Goal: Information Seeking & Learning: Learn about a topic

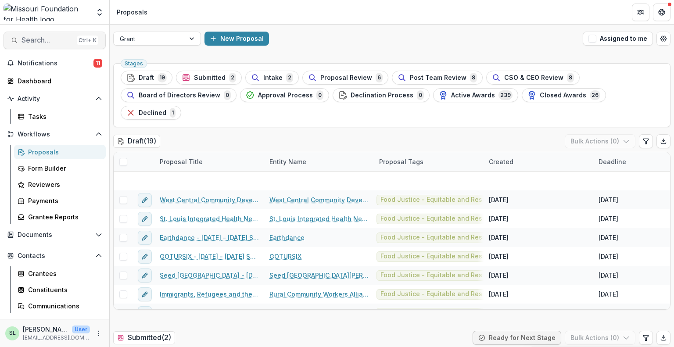
scroll to position [220, 0]
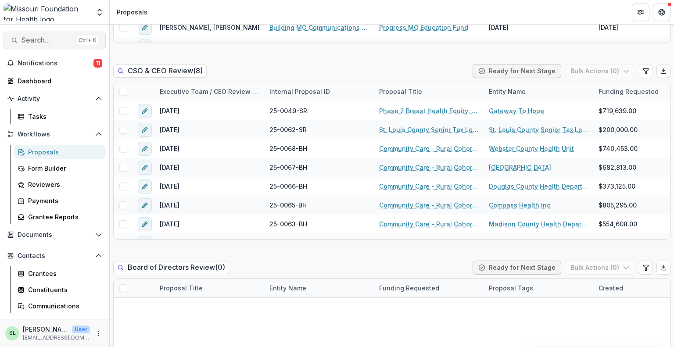
click at [51, 40] on span "Search..." at bounding box center [48, 40] width 52 height 8
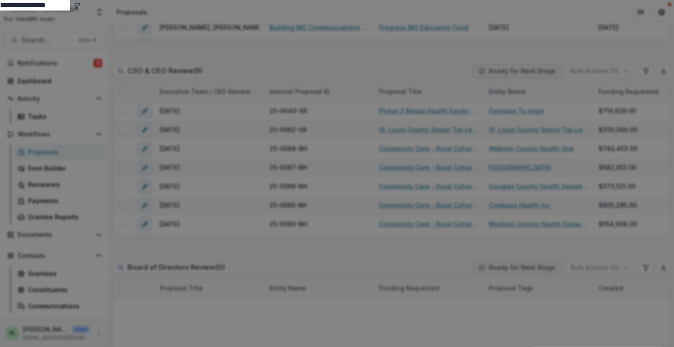
type input "**********"
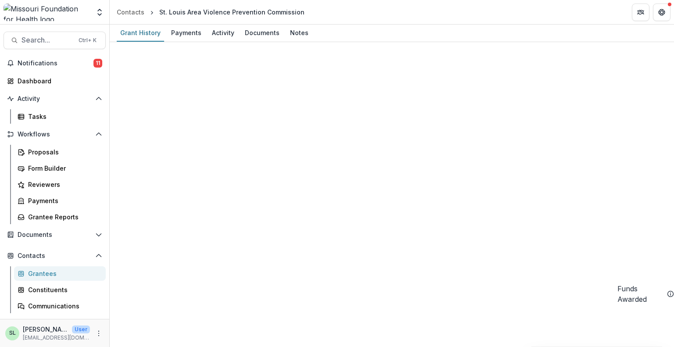
scroll to position [1015, 0]
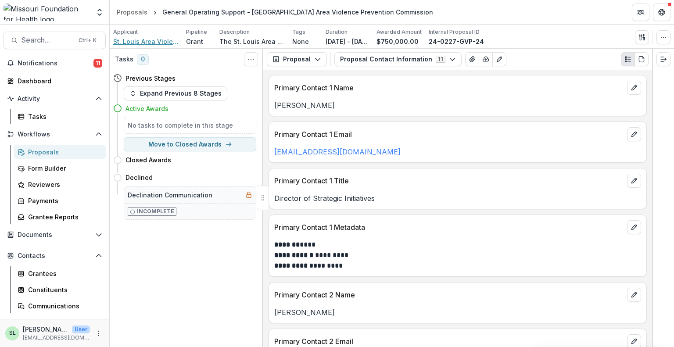
click at [140, 43] on span "St. Louis Area Violence Prevention Commission" at bounding box center [146, 41] width 66 height 9
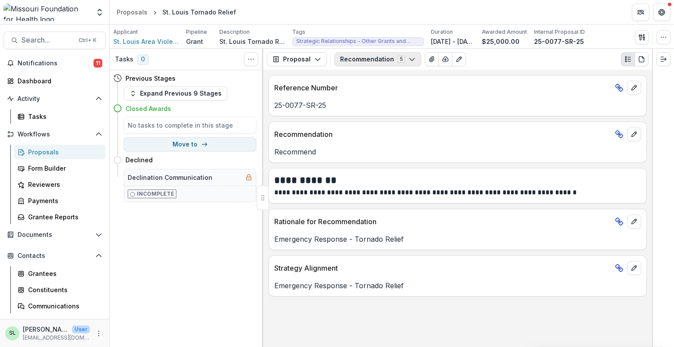
click at [405, 54] on button "Recommendation 5" at bounding box center [377, 59] width 87 height 14
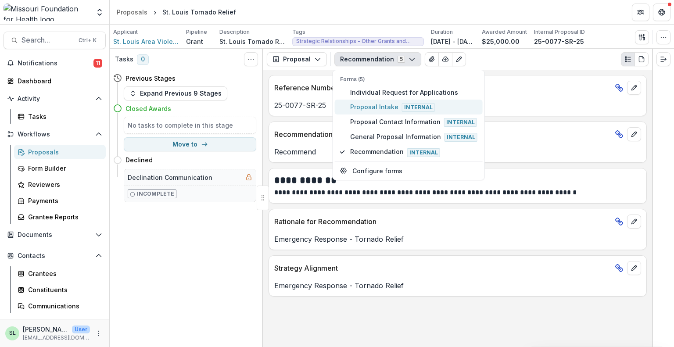
click at [386, 103] on span "Proposal Intake Internal" at bounding box center [413, 107] width 127 height 10
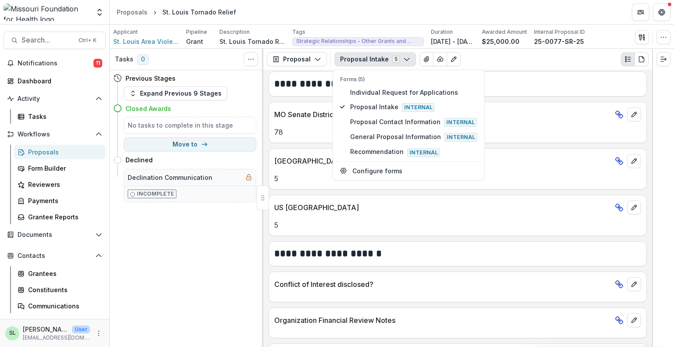
scroll to position [1599, 0]
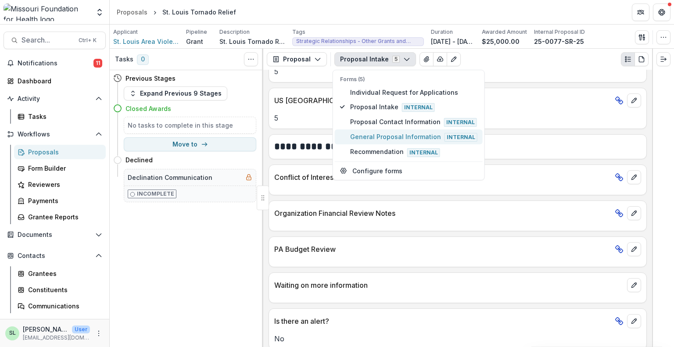
click at [403, 132] on span "General Proposal Information Internal" at bounding box center [413, 137] width 127 height 10
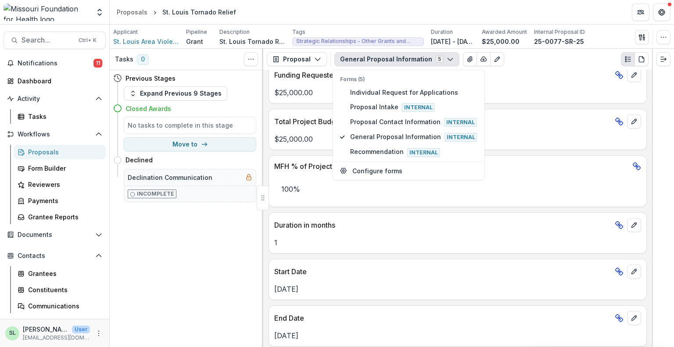
scroll to position [199, 0]
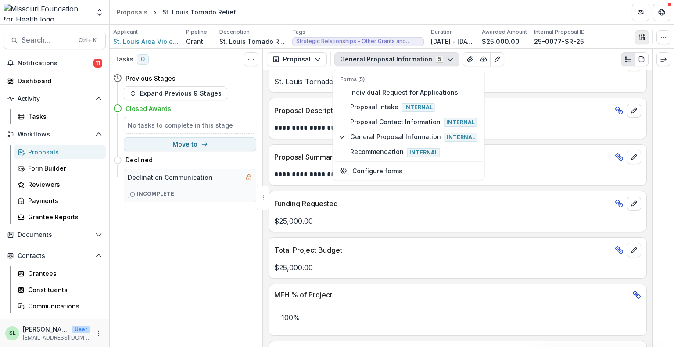
click at [639, 37] on icon "button" at bounding box center [641, 37] width 7 height 7
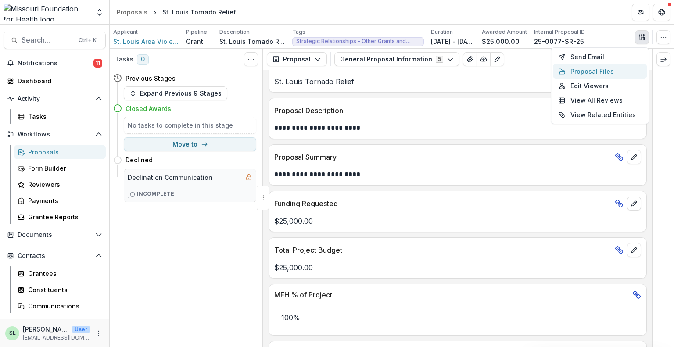
click at [583, 75] on button "Proposal Files" at bounding box center [600, 71] width 94 height 14
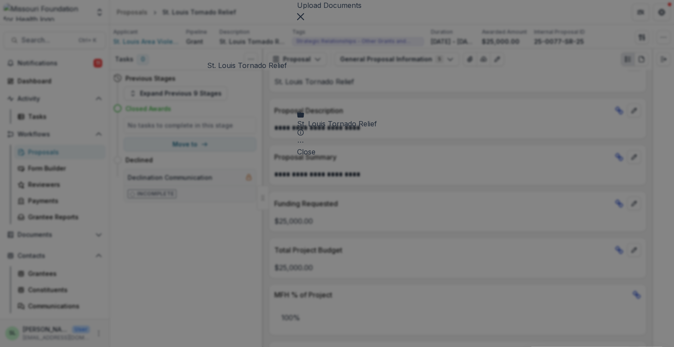
click at [297, 118] on div "St. Louis Tornado Relief" at bounding box center [337, 123] width 80 height 11
click at [287, 20] on icon "Close" at bounding box center [283, 16] width 7 height 7
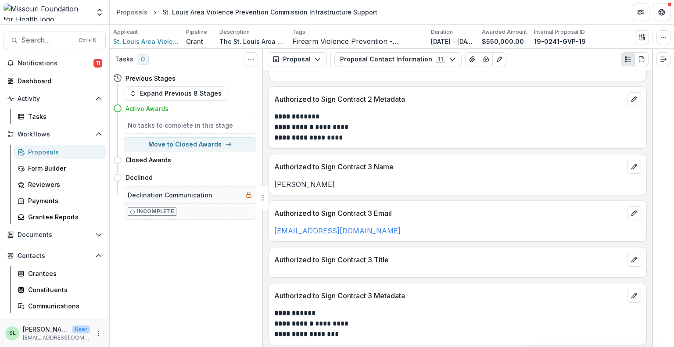
scroll to position [432, 0]
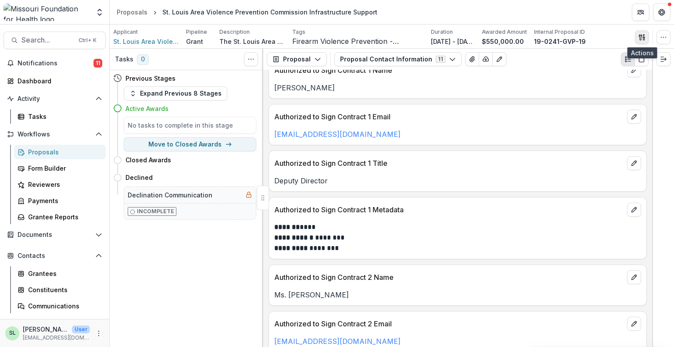
click at [644, 38] on icon "button" at bounding box center [641, 37] width 7 height 7
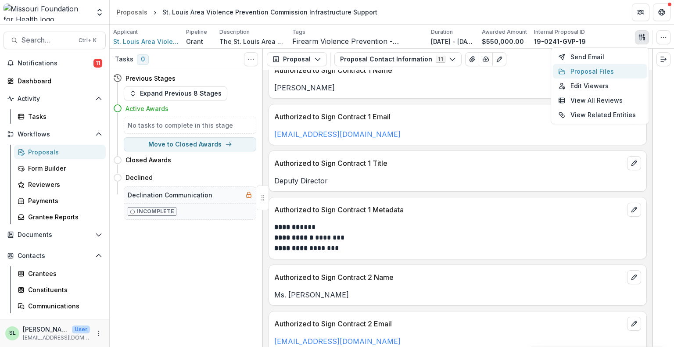
click at [573, 73] on button "Proposal Files" at bounding box center [600, 71] width 94 height 14
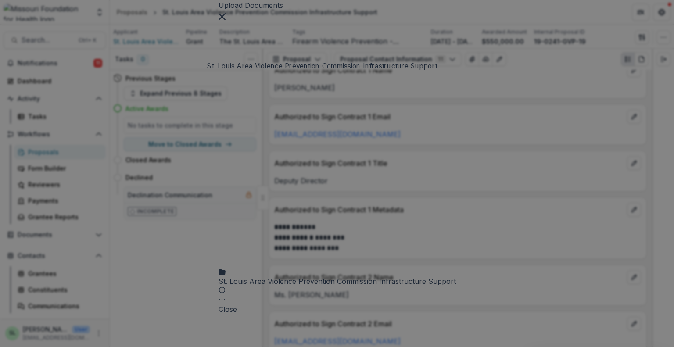
click at [318, 276] on div "St. Louis Area Violence Prevention Commission Infrastructure Support" at bounding box center [337, 281] width 237 height 11
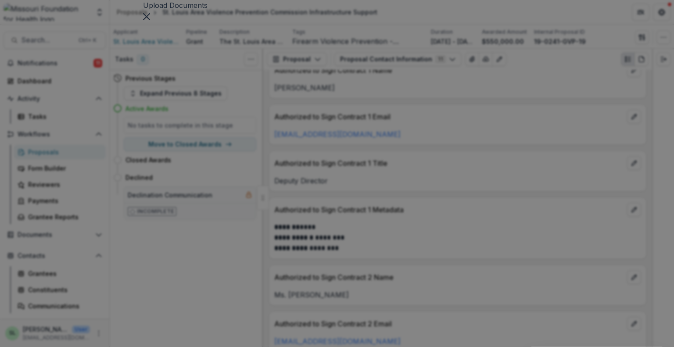
scroll to position [681, 0]
click at [150, 20] on icon "Close" at bounding box center [146, 16] width 7 height 7
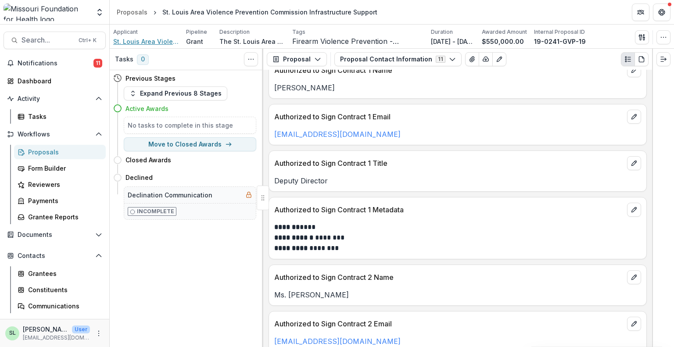
click at [157, 42] on span "St. Louis Area Violence Prevention Commission" at bounding box center [146, 41] width 66 height 9
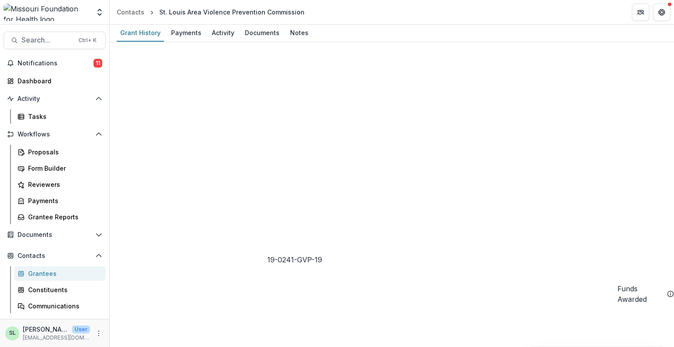
drag, startPoint x: 268, startPoint y: 240, endPoint x: 316, endPoint y: 240, distance: 47.8
copy div "19-0241-GVP-19"
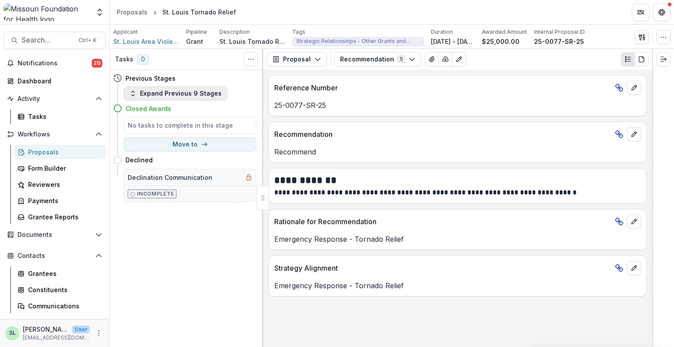
click at [164, 89] on button "Expand Previous 9 Stages" at bounding box center [176, 93] width 104 height 14
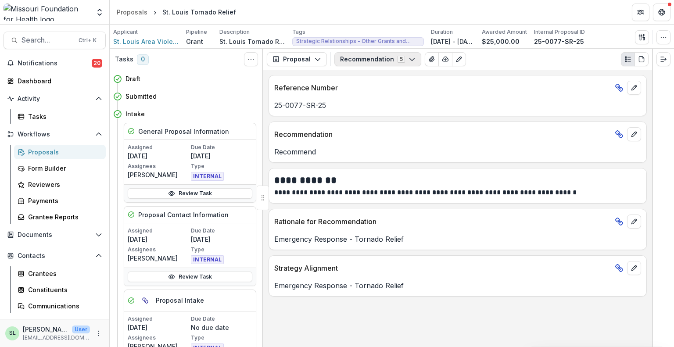
click at [372, 57] on button "Recommendation 5" at bounding box center [377, 59] width 87 height 14
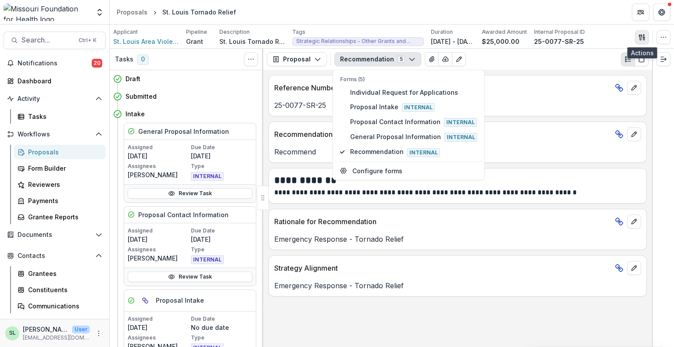
click at [640, 35] on icon "button" at bounding box center [640, 37] width 3 height 6
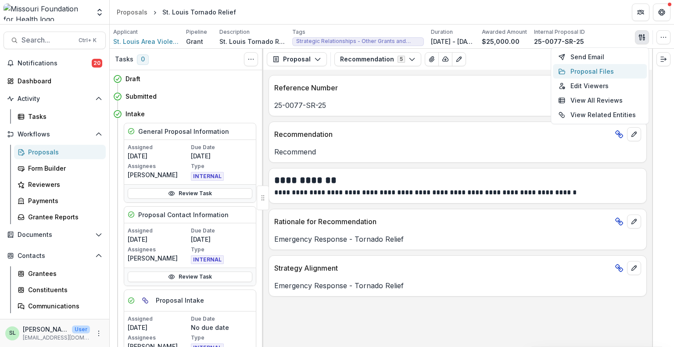
click at [587, 70] on button "Proposal Files" at bounding box center [600, 71] width 94 height 14
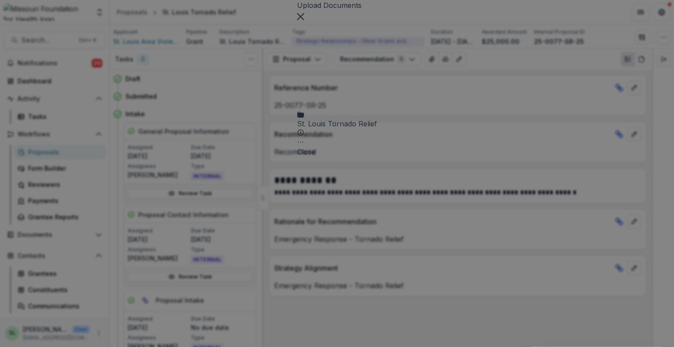
click at [340, 118] on div "St. Louis Tornado Relief" at bounding box center [337, 127] width 80 height 18
click at [280, 188] on div "Proposal: St. Louis Tornado Relief" at bounding box center [337, 193] width 114 height 11
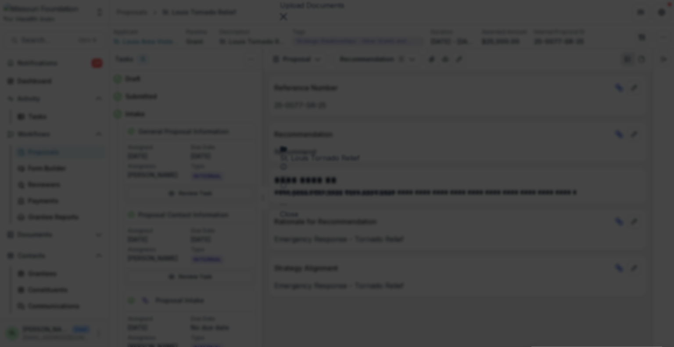
click at [7, 347] on button "Close" at bounding box center [3, 352] width 7 height 11
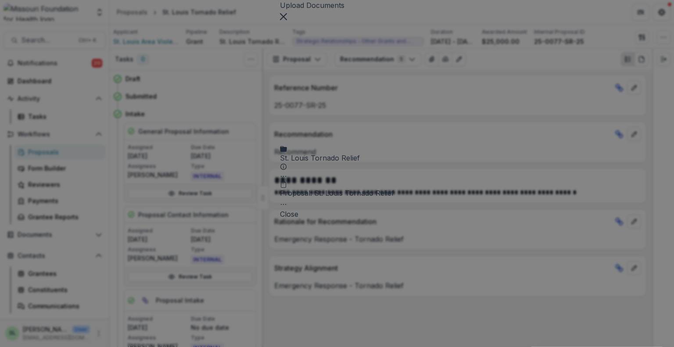
click at [287, 21] on button "Close" at bounding box center [283, 16] width 7 height 11
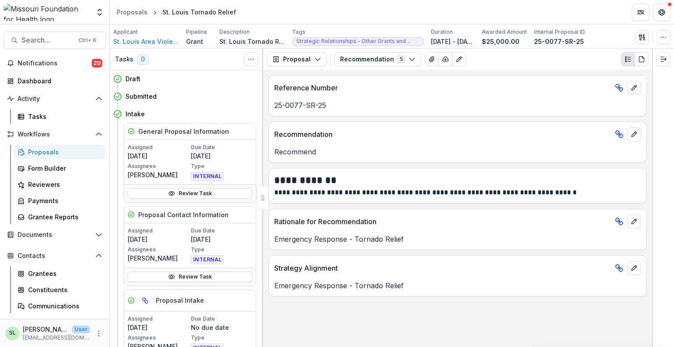
click at [37, 151] on div "Proposals" at bounding box center [63, 151] width 71 height 9
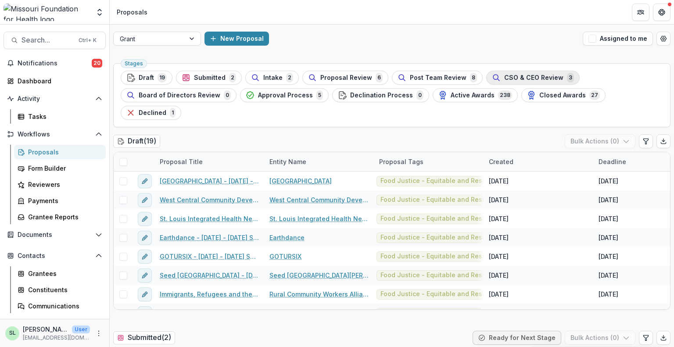
click at [509, 70] on div "Stages Draft 19 Submitted 2 Intake 2 Proposal Review 6 Post Team Review 8 CSO &…" at bounding box center [391, 95] width 557 height 64
click at [509, 72] on button "CSO & CEO Review 3" at bounding box center [532, 78] width 93 height 14
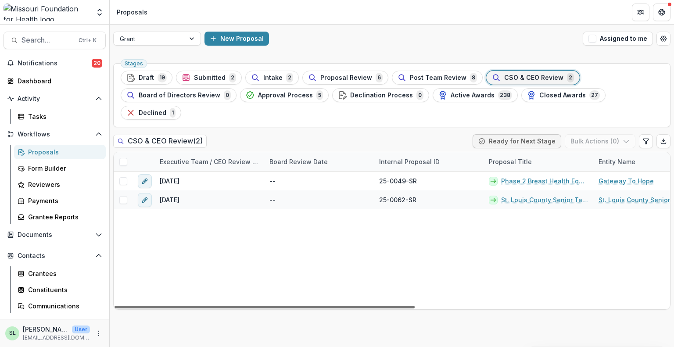
drag, startPoint x: 383, startPoint y: 290, endPoint x: 201, endPoint y: 297, distance: 182.7
click at [201, 306] on div at bounding box center [265, 307] width 300 height 3
click at [269, 95] on span "Approval Process" at bounding box center [285, 95] width 55 height 7
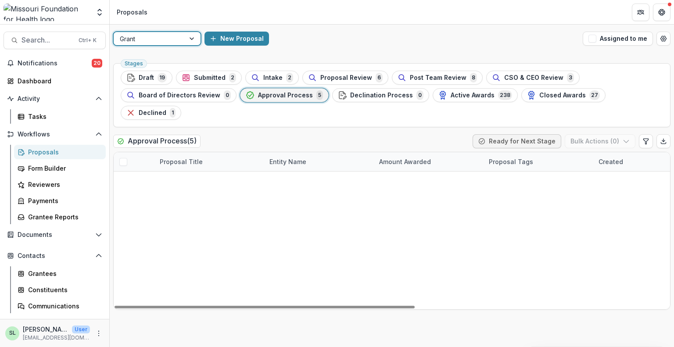
click at [161, 38] on div at bounding box center [149, 38] width 59 height 11
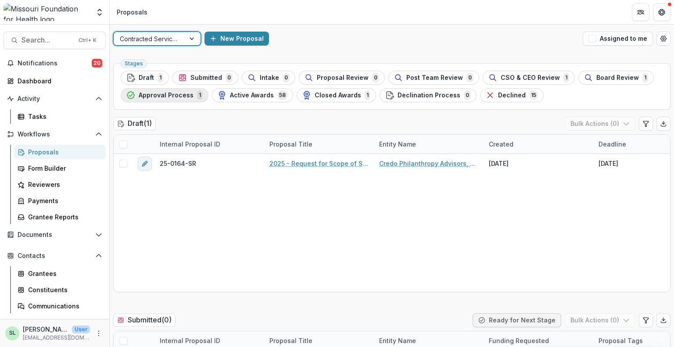
click at [190, 97] on span "Approval Process" at bounding box center [166, 95] width 55 height 7
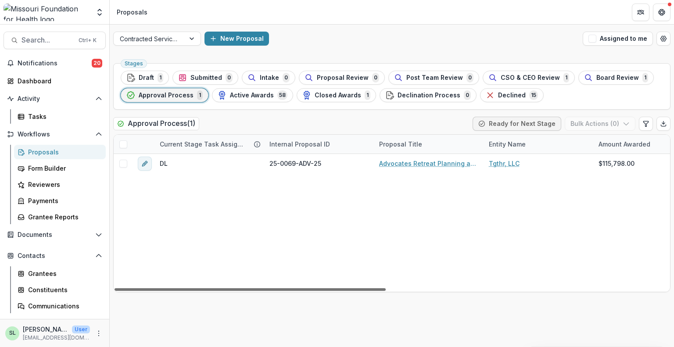
drag, startPoint x: 323, startPoint y: 290, endPoint x: 228, endPoint y: 294, distance: 95.3
click at [228, 291] on div at bounding box center [250, 289] width 271 height 3
click at [140, 44] on div "Contracted Services" at bounding box center [149, 38] width 71 height 13
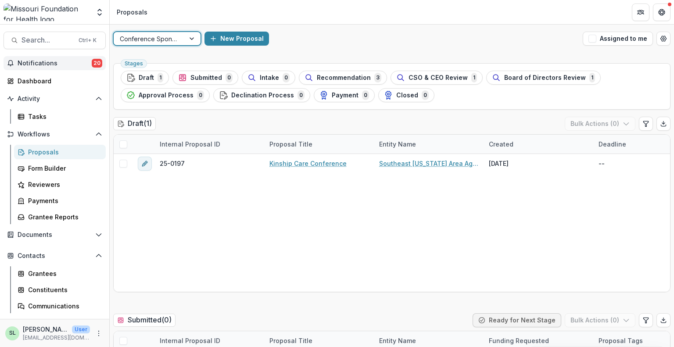
click at [80, 62] on span "Notifications" at bounding box center [55, 63] width 74 height 7
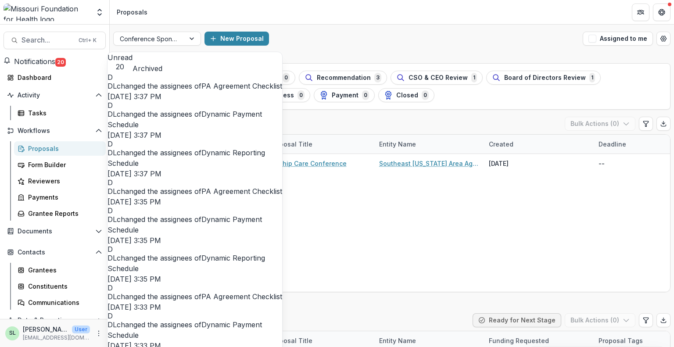
scroll to position [753, 0]
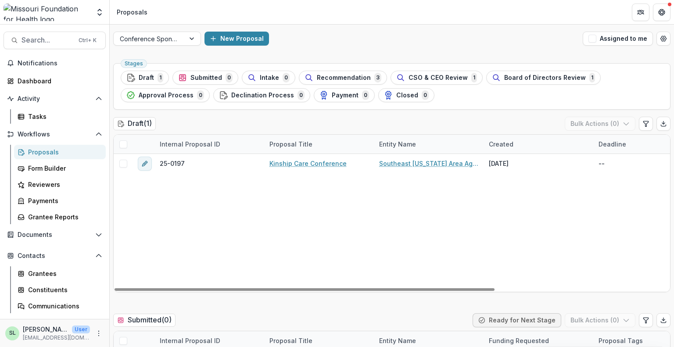
click at [306, 16] on header "Proposals" at bounding box center [392, 12] width 564 height 24
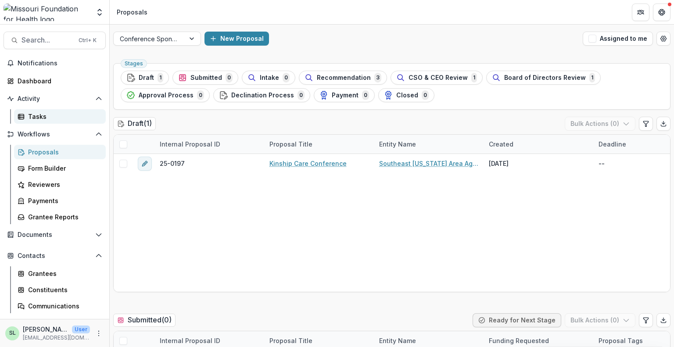
click at [39, 115] on div "Tasks" at bounding box center [63, 116] width 71 height 9
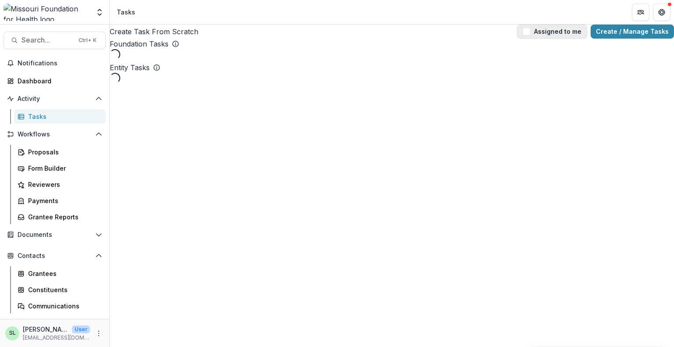
click at [525, 36] on span "button" at bounding box center [527, 32] width 8 height 8
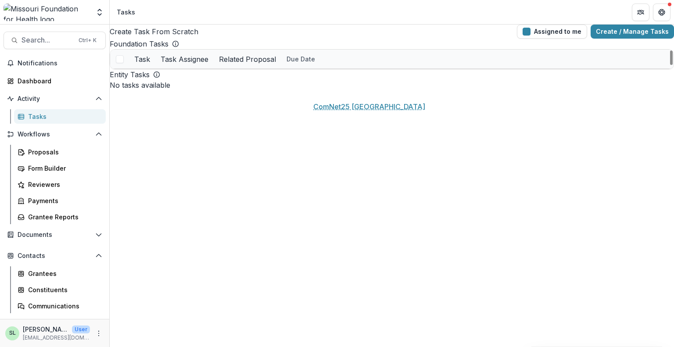
click at [336, 83] on link "ComNet25 [GEOGRAPHIC_DATA]" at bounding box center [358, 78] width 96 height 9
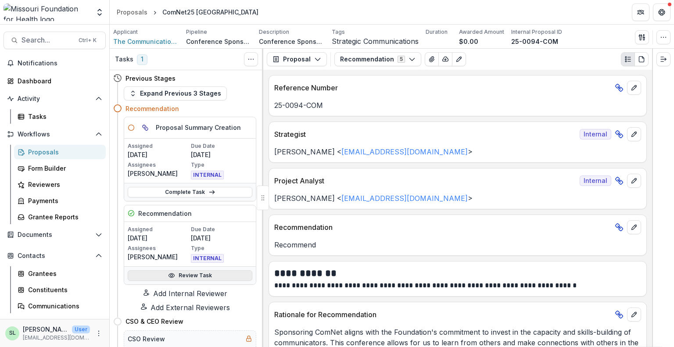
click at [175, 274] on link "Review Task" at bounding box center [190, 275] width 125 height 11
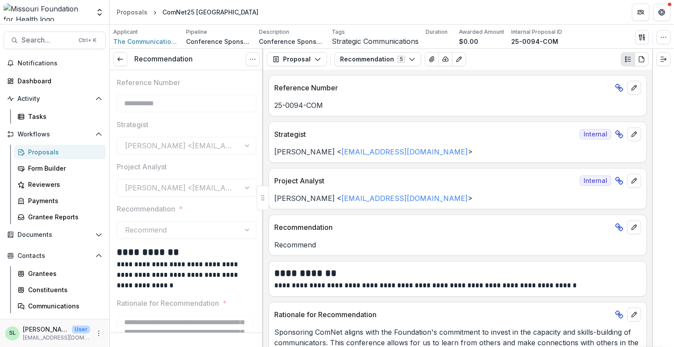
click at [33, 152] on div "Proposals" at bounding box center [63, 151] width 71 height 9
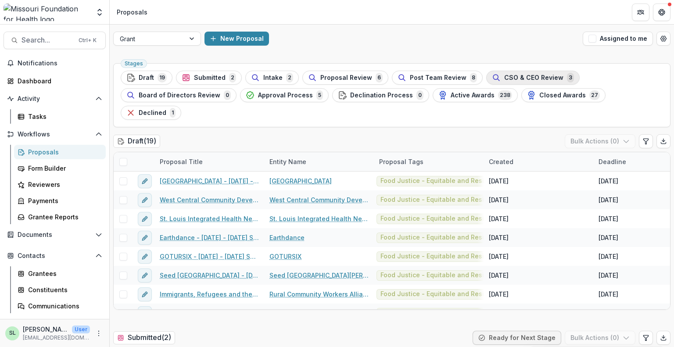
click at [517, 75] on span "CSO & CEO Review" at bounding box center [533, 77] width 59 height 7
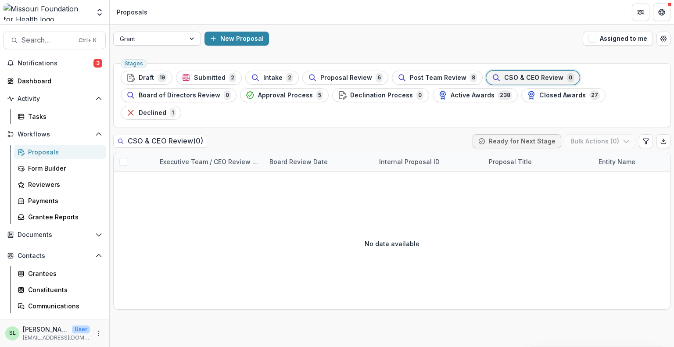
click at [146, 39] on div at bounding box center [149, 38] width 59 height 11
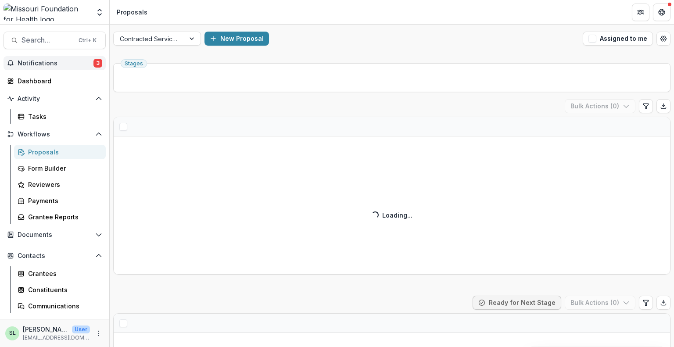
click at [81, 66] on span "Notifications" at bounding box center [56, 63] width 76 height 7
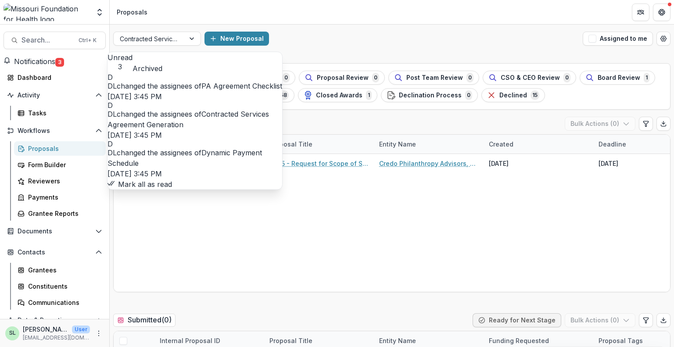
click at [172, 190] on button "Mark all as read" at bounding box center [140, 184] width 65 height 11
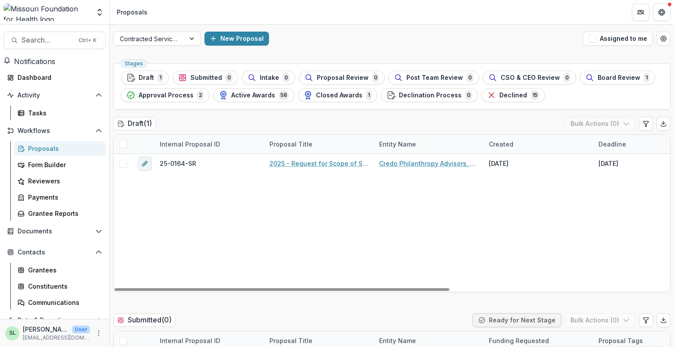
click at [311, 29] on div "Contracted Services New Proposal Assigned to me" at bounding box center [392, 39] width 564 height 28
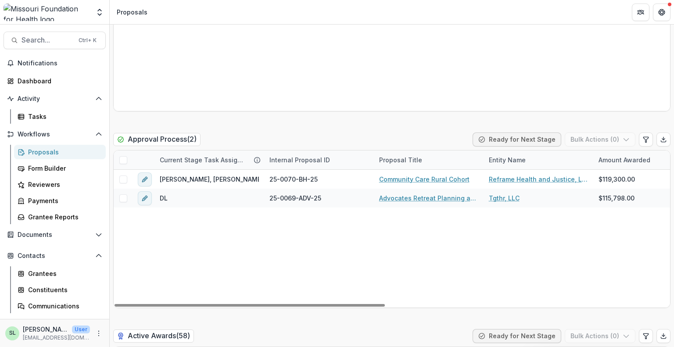
drag, startPoint x: 358, startPoint y: 305, endPoint x: 246, endPoint y: 311, distance: 112.9
click at [246, 307] on div at bounding box center [250, 305] width 270 height 3
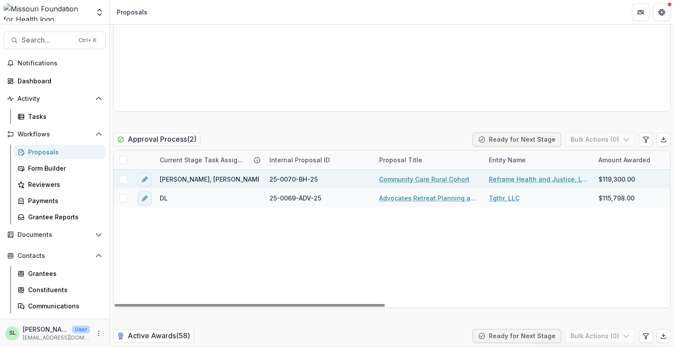
click at [517, 180] on link "Reframe Health and Justice, LLC" at bounding box center [538, 179] width 99 height 9
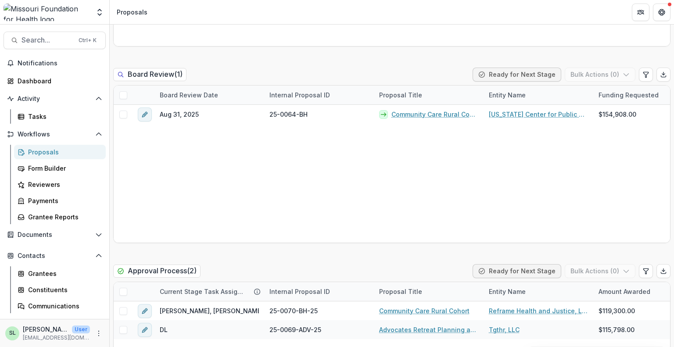
scroll to position [1273, 0]
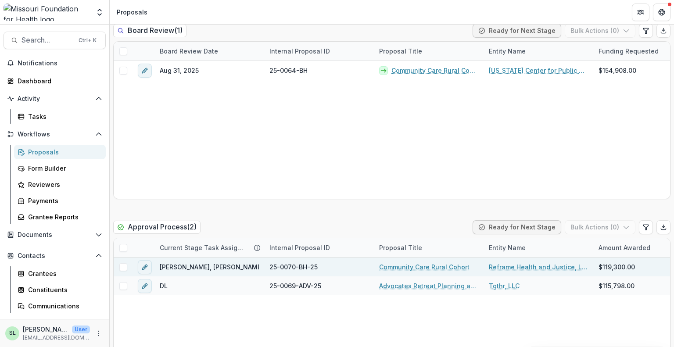
click at [413, 264] on link "Community Care Rural Cohort" at bounding box center [424, 266] width 90 height 9
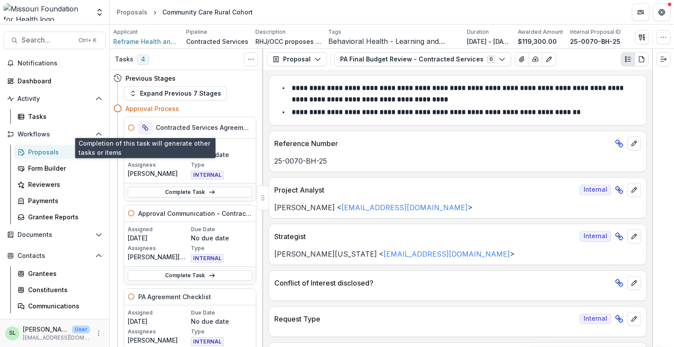
click at [145, 128] on icon "View dependent tasks" at bounding box center [145, 127] width 7 height 7
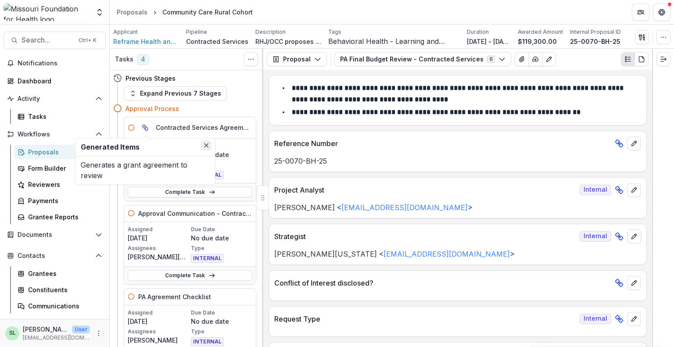
click at [205, 145] on icon "Close" at bounding box center [206, 145] width 4 height 4
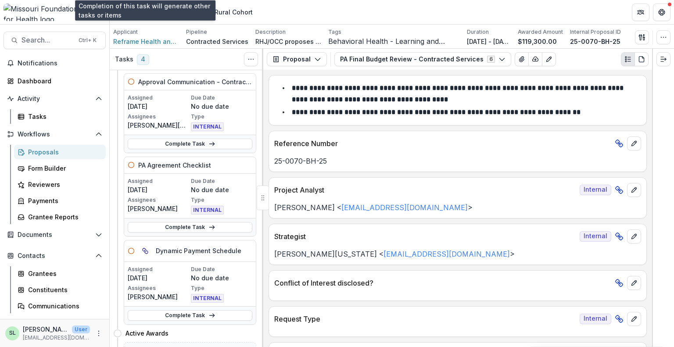
scroll to position [219, 0]
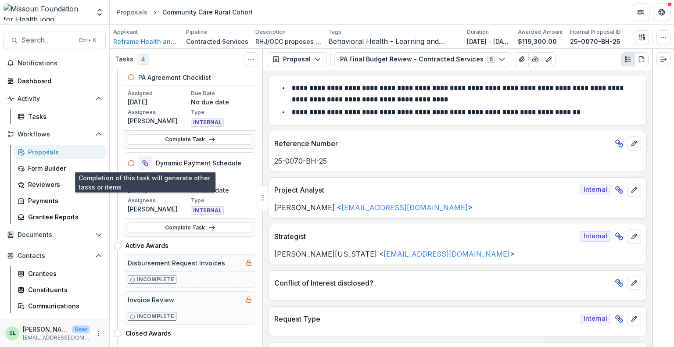
click at [147, 162] on icon "View dependent tasks" at bounding box center [146, 164] width 4 height 4
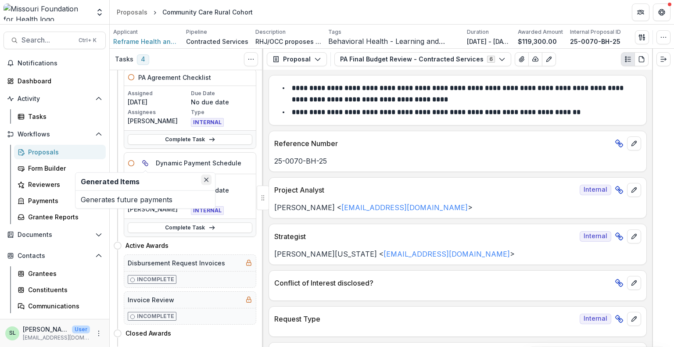
click at [204, 179] on icon "Close" at bounding box center [206, 180] width 4 height 4
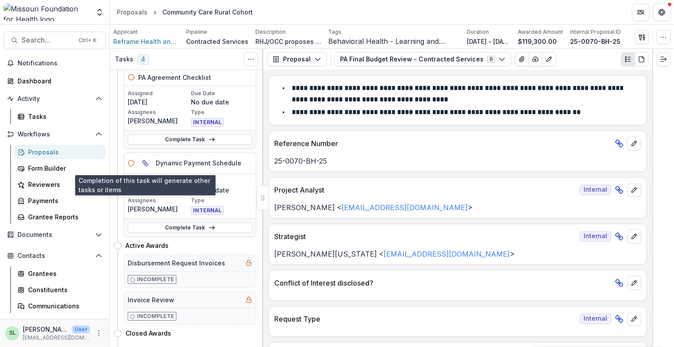
scroll to position [0, 0]
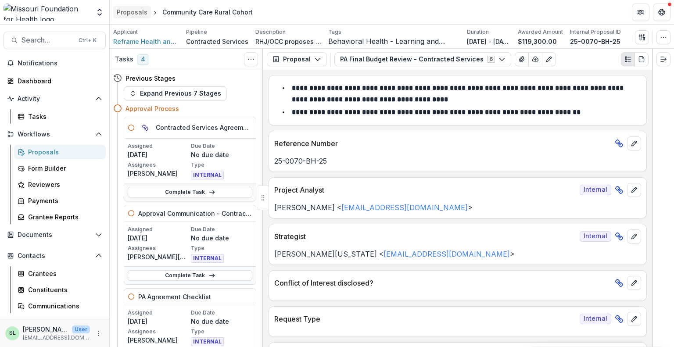
click at [137, 14] on div "Proposals" at bounding box center [132, 11] width 31 height 9
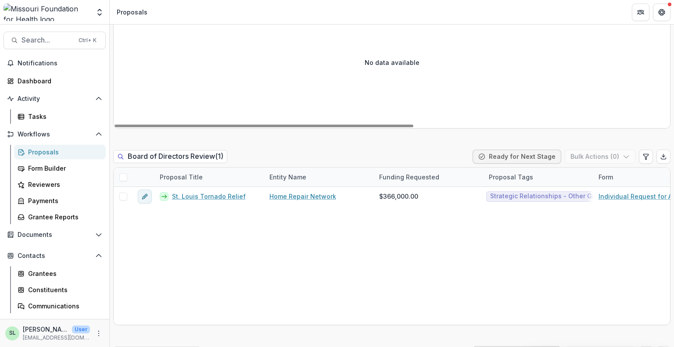
scroll to position [1185, 0]
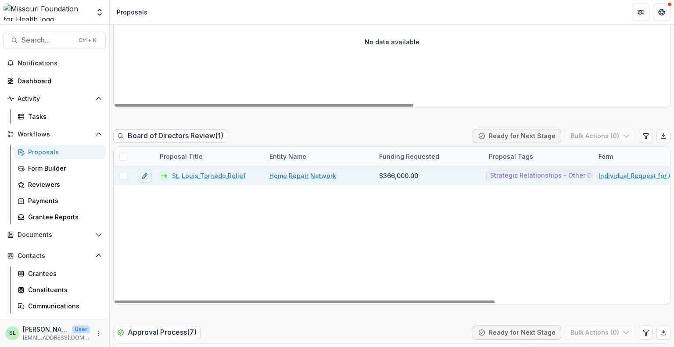
click at [201, 171] on link "St. Louis Tornado Relief" at bounding box center [209, 175] width 74 height 9
